Goal: Task Accomplishment & Management: Use online tool/utility

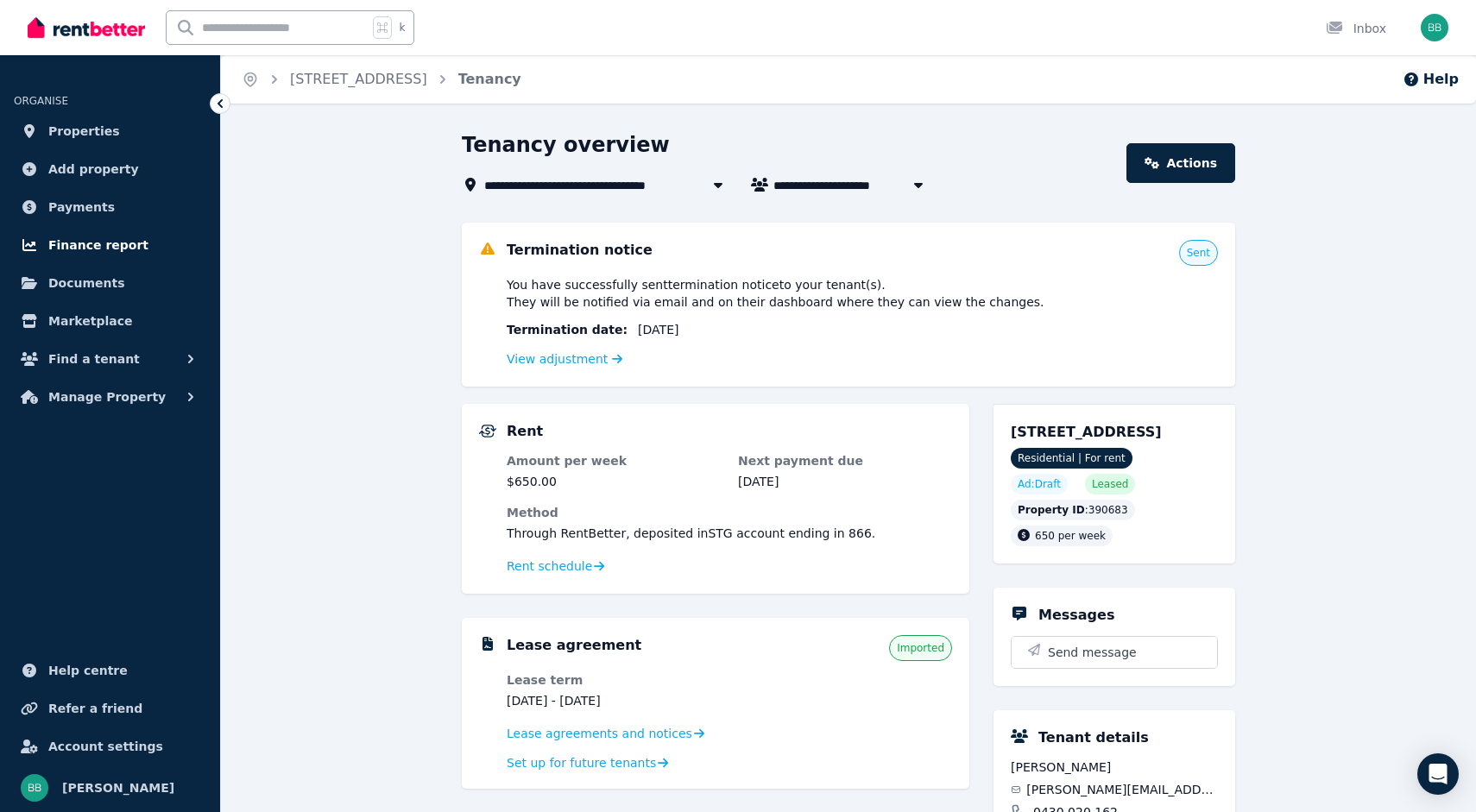
click at [101, 245] on span "Finance report" at bounding box center [99, 245] width 101 height 20
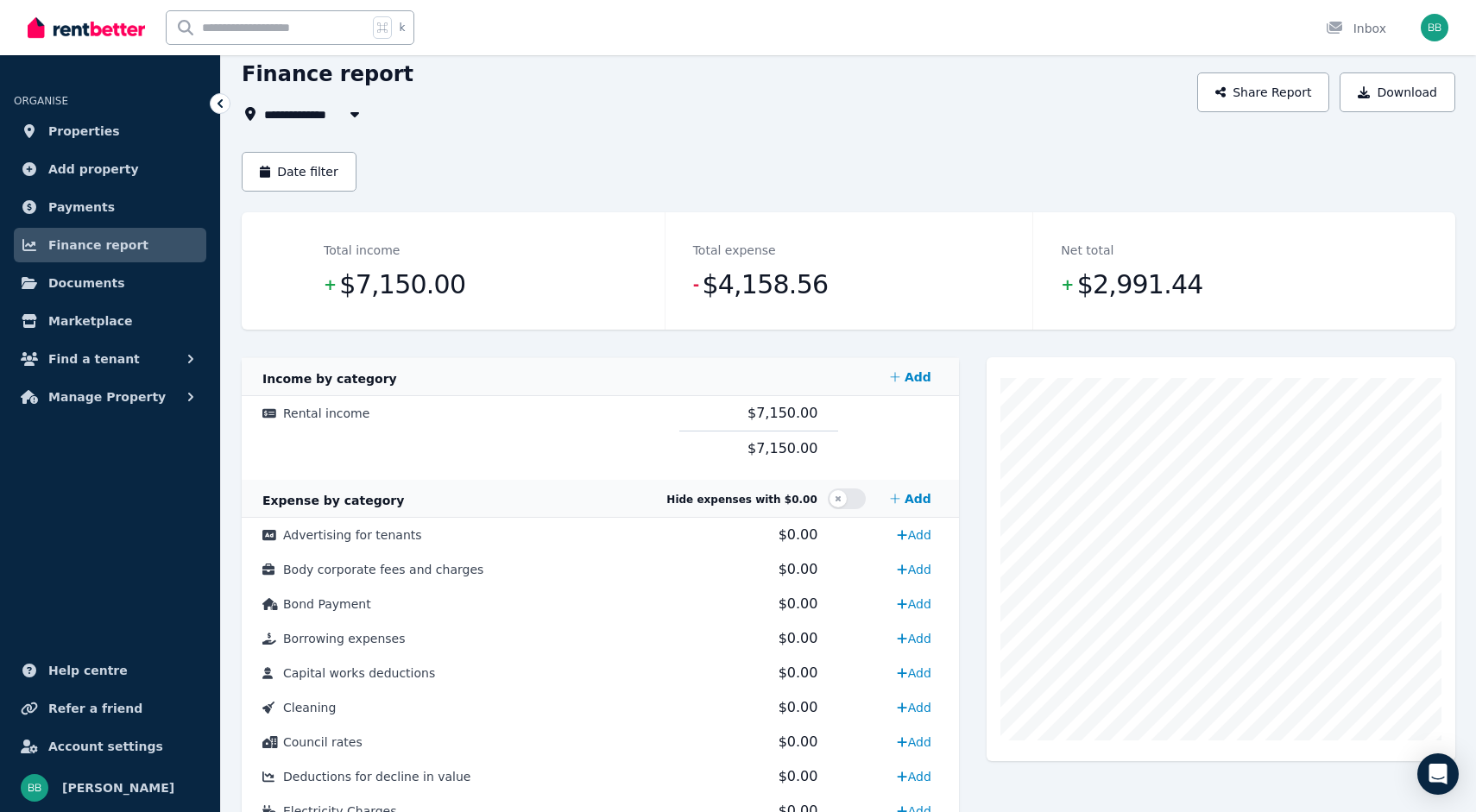
scroll to position [141, 0]
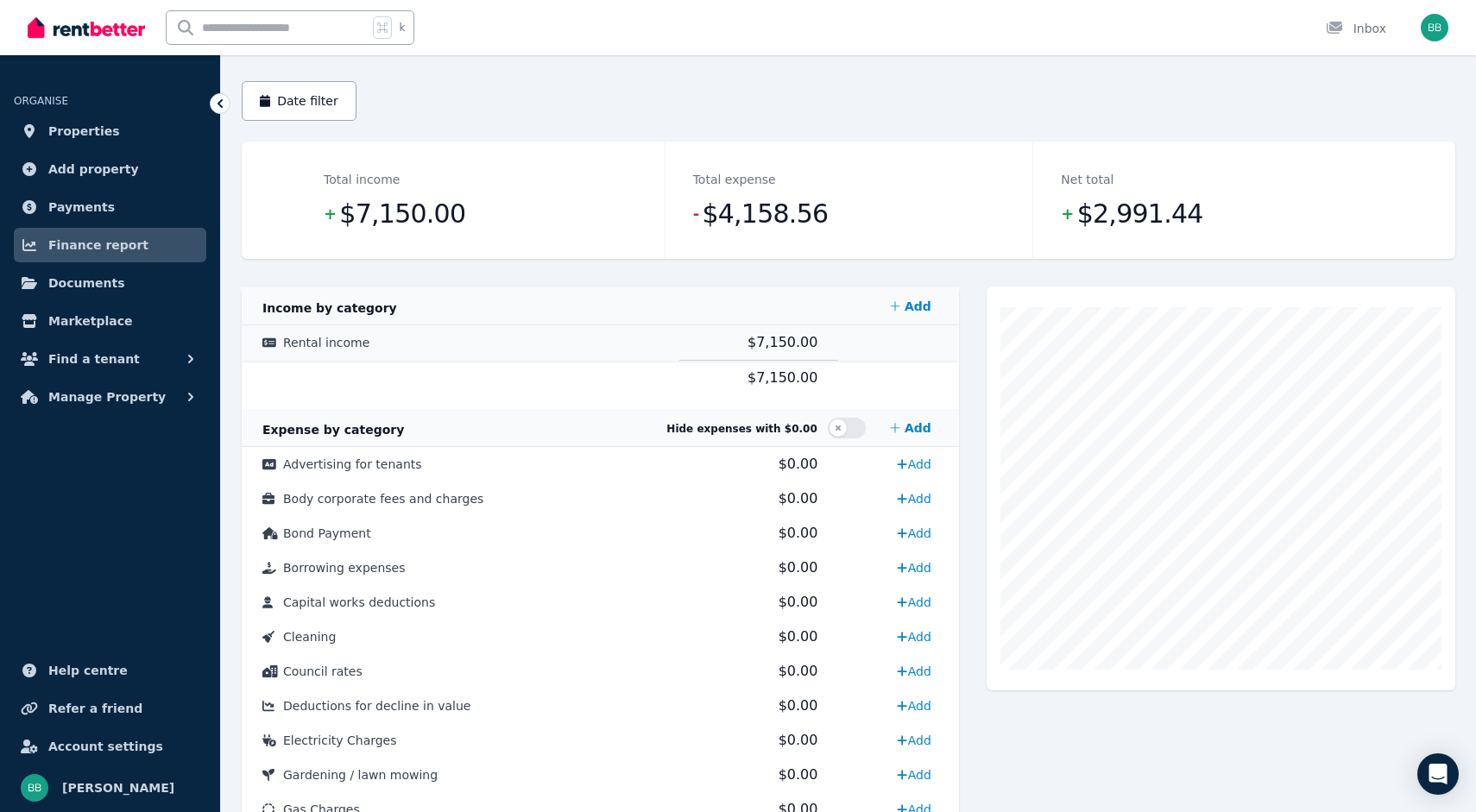
click at [350, 340] on span "Rental income" at bounding box center [326, 342] width 87 height 14
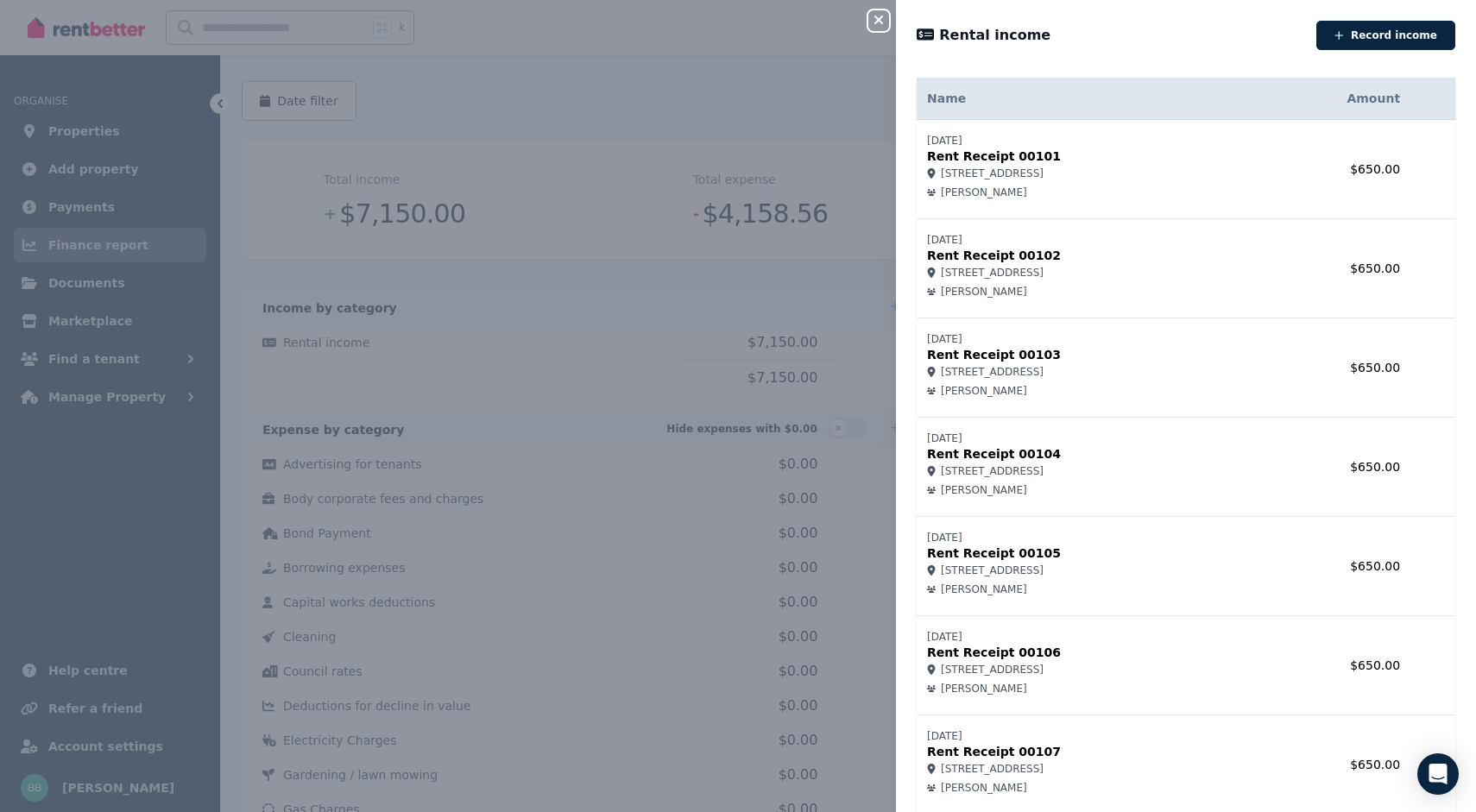
scroll to position [450, 0]
